Goal: Task Accomplishment & Management: Manage account settings

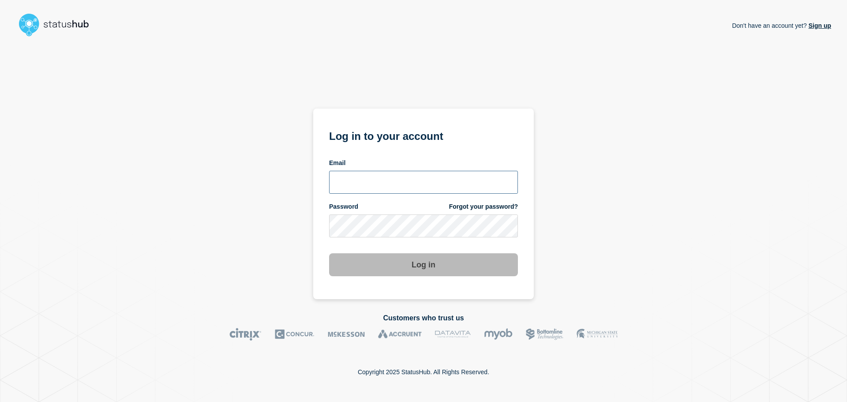
type input "[EMAIL_ADDRESS][PERSON_NAME][DOMAIN_NAME]"
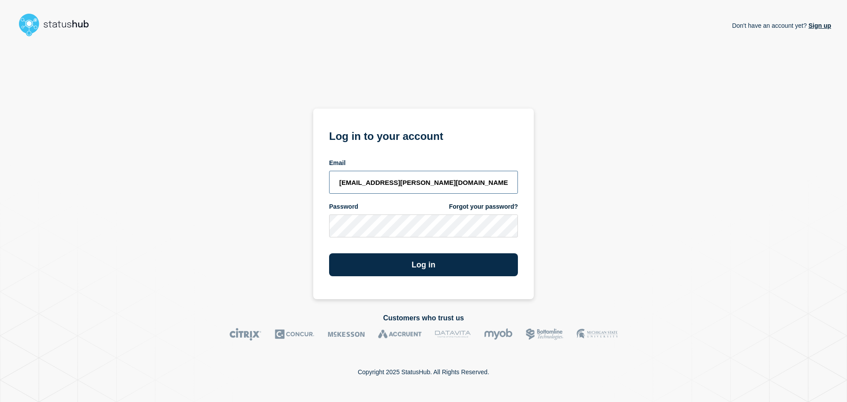
click at [446, 180] on input "[EMAIL_ADDRESS][PERSON_NAME][DOMAIN_NAME]" at bounding box center [423, 182] width 189 height 23
click at [419, 263] on button "Log in" at bounding box center [423, 264] width 189 height 23
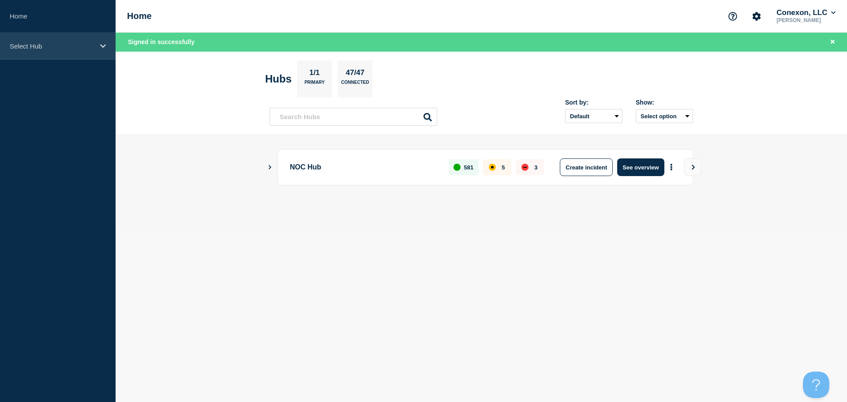
drag, startPoint x: 59, startPoint y: 48, endPoint x: 61, endPoint y: 55, distance: 6.9
click at [59, 48] on p "Select Hub" at bounding box center [52, 46] width 85 height 8
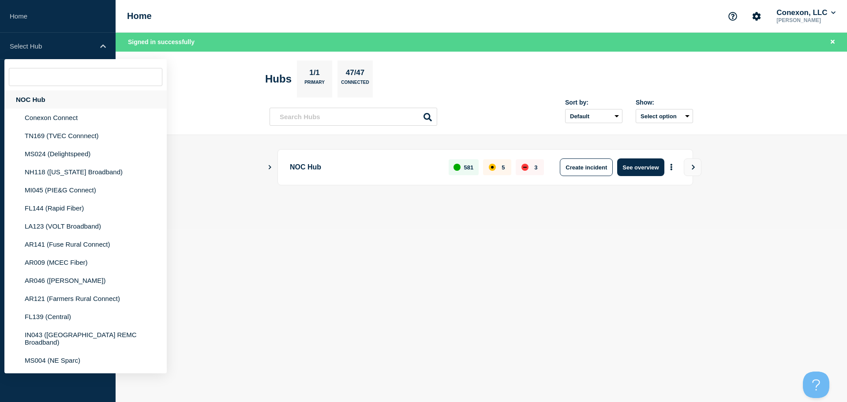
click at [57, 94] on div "NOC Hub" at bounding box center [85, 99] width 162 height 18
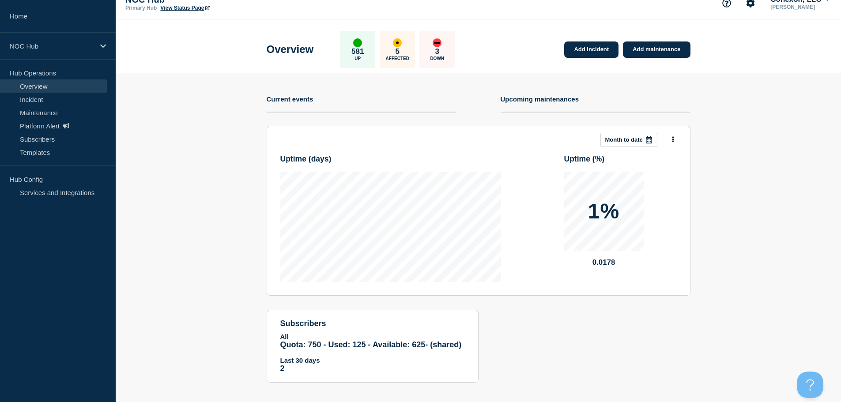
scroll to position [20, 0]
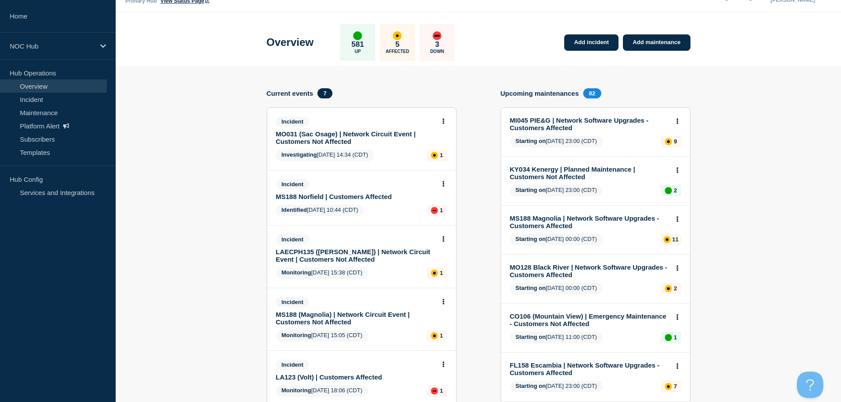
click at [331, 197] on link "MS188 Norfield | Customers Affected" at bounding box center [355, 197] width 159 height 8
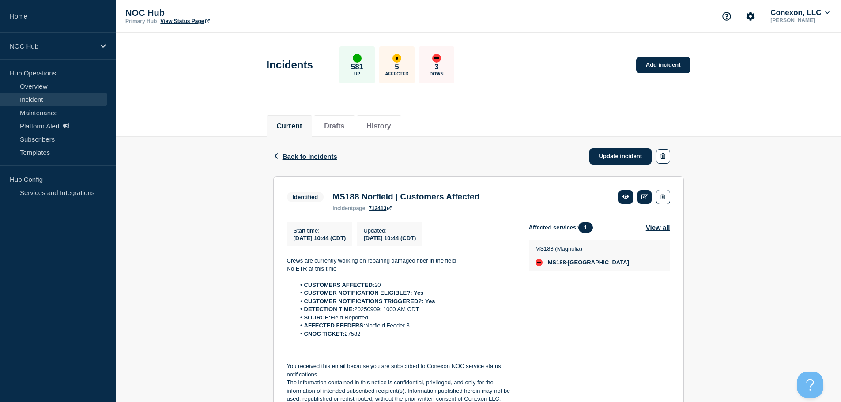
drag, startPoint x: 353, startPoint y: 325, endPoint x: 293, endPoint y: 284, distance: 72.5
click at [293, 284] on ol "CUSTOMERS AFFECTED: 20 CUSTOMER NOTIFICATION ELIGIBLE?: Yes CUSTOMER NOTIFICATI…" at bounding box center [401, 309] width 228 height 57
copy ol "CUSTOMERS AFFECTED: 20 CUSTOMER NOTIFICATION ELIGIBLE?: Yes CUSTOMER NOTIFICATI…"
click at [629, 154] on link "Update incident" at bounding box center [620, 156] width 63 height 16
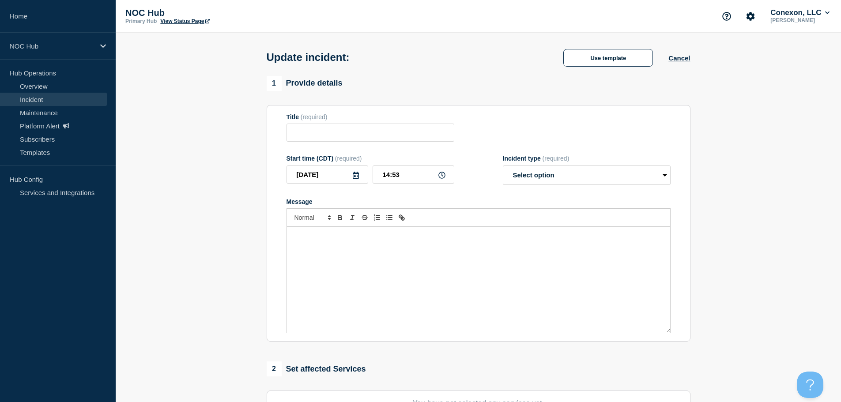
type input "MS188 Norfield | Customers Affected"
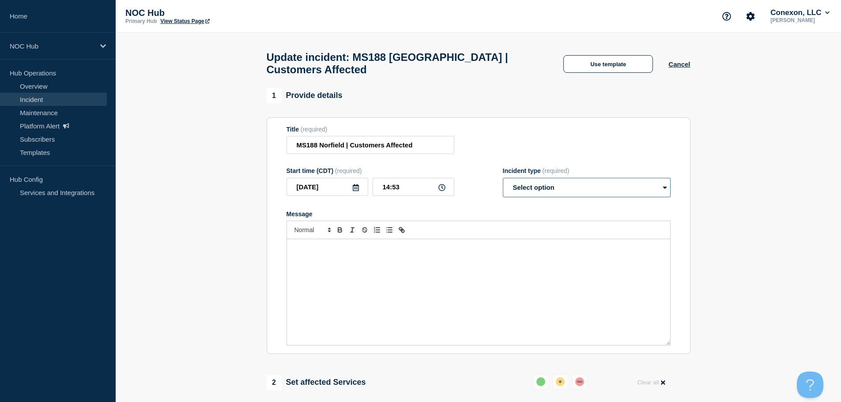
drag, startPoint x: 558, startPoint y: 189, endPoint x: 554, endPoint y: 193, distance: 5.6
click at [557, 189] on select "Select option Investigating Identified Monitoring Resolved" at bounding box center [587, 187] width 168 height 19
select select "identified"
click at [503, 182] on select "Select option Investigating Identified Monitoring Resolved" at bounding box center [587, 187] width 168 height 19
click at [589, 72] on button "Use template" at bounding box center [608, 64] width 90 height 18
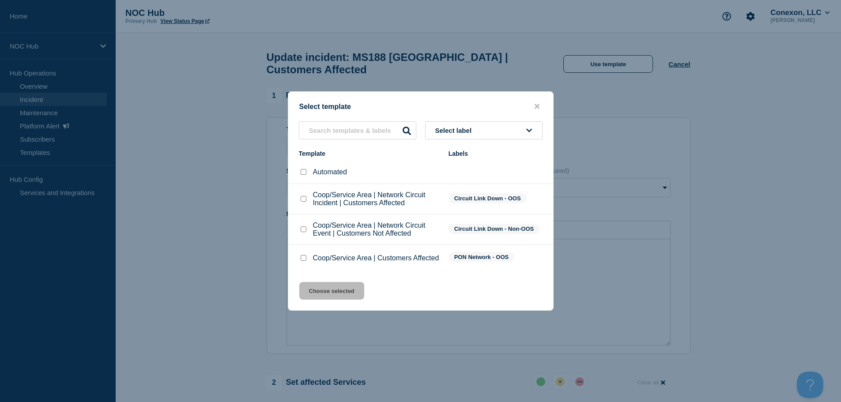
click at [307, 258] on div at bounding box center [303, 258] width 9 height 9
click at [303, 259] on input "Coop/Service Area | Customers Affected checkbox" at bounding box center [304, 258] width 6 height 6
checkbox input "true"
click at [344, 300] on button "Choose selected" at bounding box center [331, 291] width 65 height 18
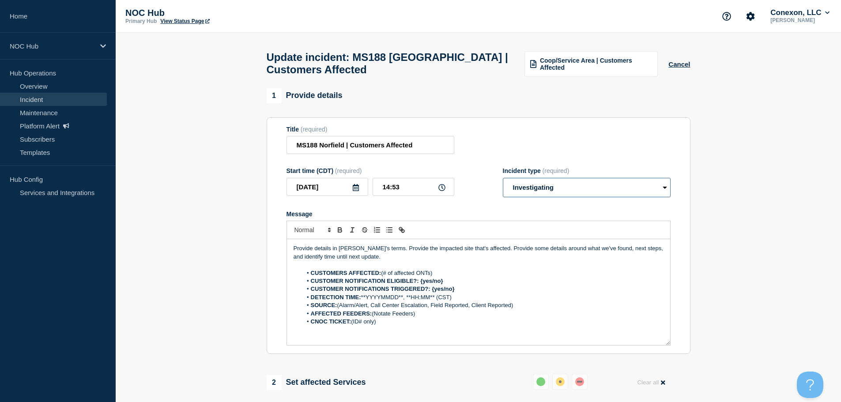
drag, startPoint x: 573, startPoint y: 193, endPoint x: 573, endPoint y: 200, distance: 7.1
click at [573, 193] on select "Select option Investigating Identified Monitoring Resolved" at bounding box center [587, 187] width 168 height 19
select select "identified"
click at [503, 182] on select "Select option Investigating Identified Monitoring Resolved" at bounding box center [587, 187] width 168 height 19
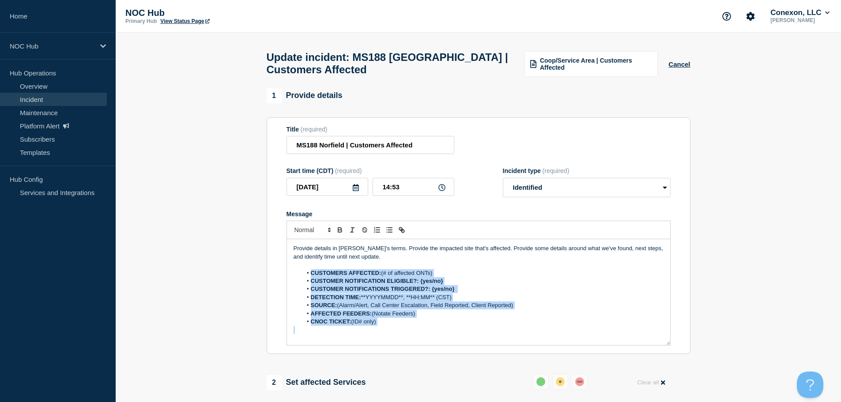
drag, startPoint x: 383, startPoint y: 338, endPoint x: 305, endPoint y: 277, distance: 99.0
click at [305, 277] on div "Provide details in [PERSON_NAME]'s terms. Provide the impacted site that's affe…" at bounding box center [478, 292] width 383 height 106
paste div "Message"
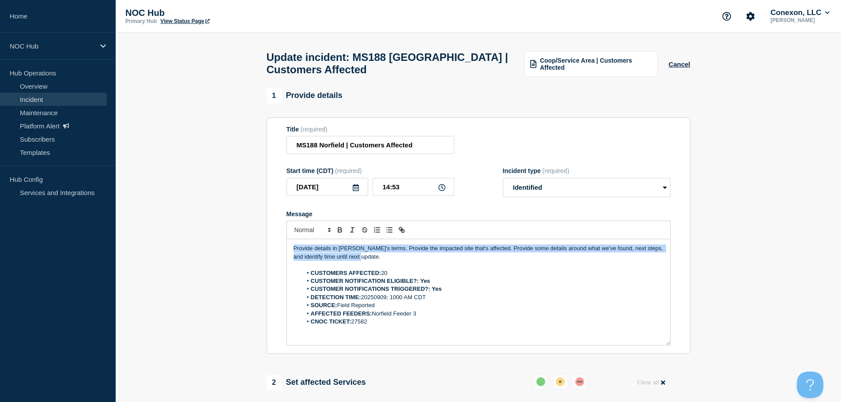
drag, startPoint x: 376, startPoint y: 264, endPoint x: 228, endPoint y: 222, distance: 153.7
click at [227, 225] on section "1 Provide details Title (required) MS188 [GEOGRAPHIC_DATA] | Customers Affected…" at bounding box center [478, 399] width 725 height 623
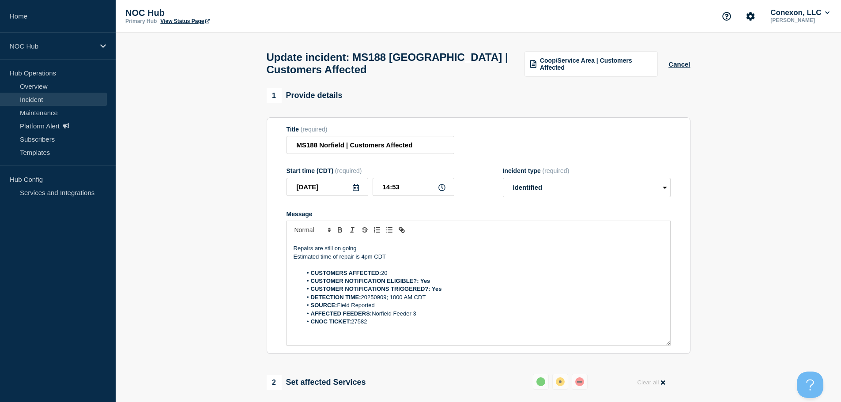
click at [195, 146] on section "1 Provide details Title (required) MS188 [GEOGRAPHIC_DATA] | Customers Affected…" at bounding box center [478, 399] width 725 height 623
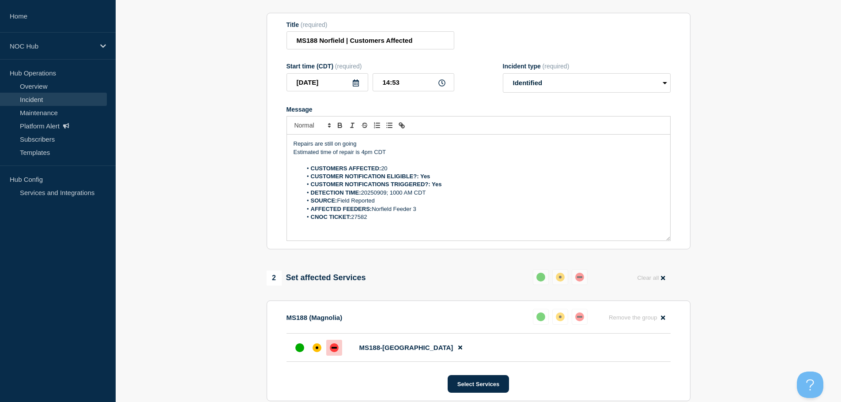
scroll to position [329, 0]
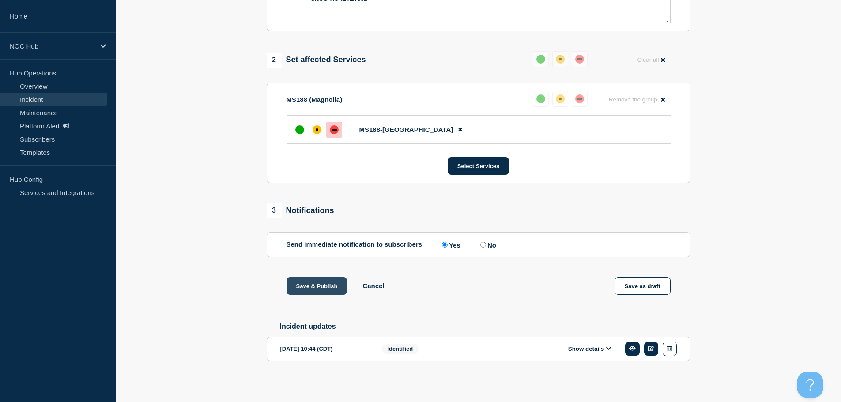
click at [325, 283] on button "Save & Publish" at bounding box center [316, 286] width 61 height 18
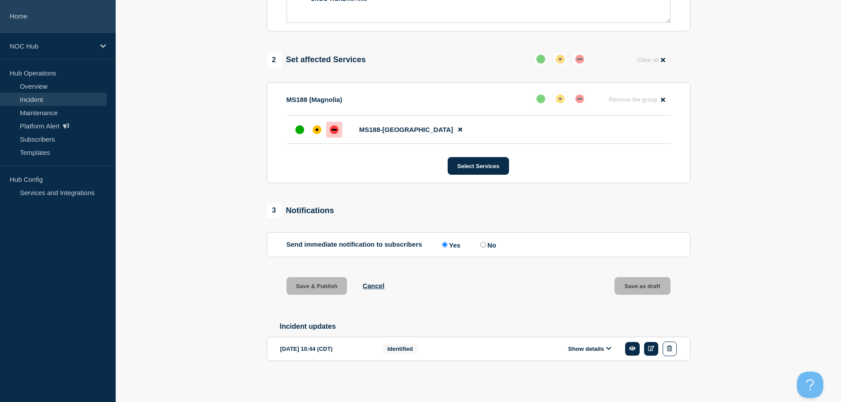
scroll to position [348, 0]
